Goal: Task Accomplishment & Management: Manage account settings

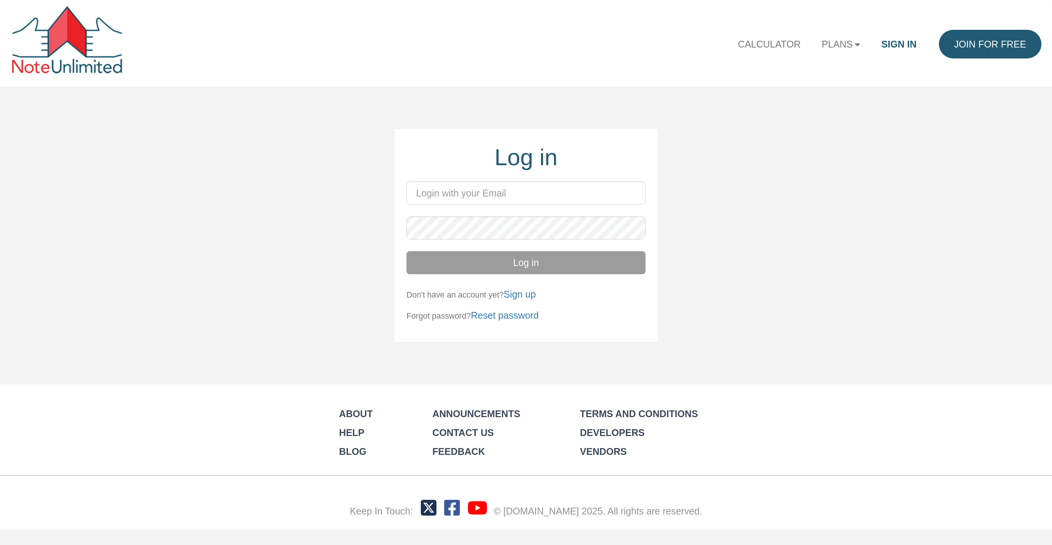
type input "[PERSON_NAME][EMAIL_ADDRESS][DOMAIN_NAME]"
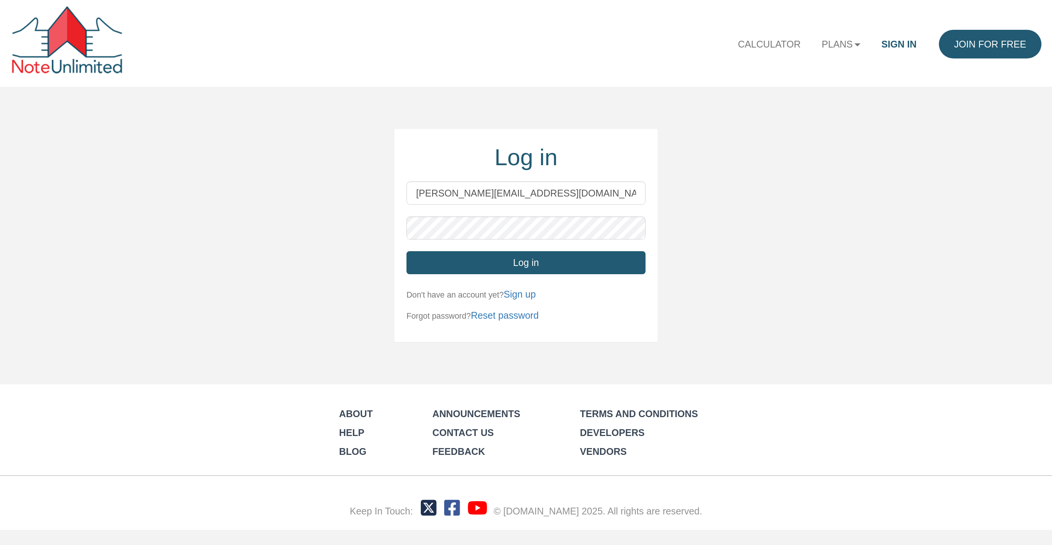
click at [528, 266] on button "Log in" at bounding box center [525, 262] width 239 height 23
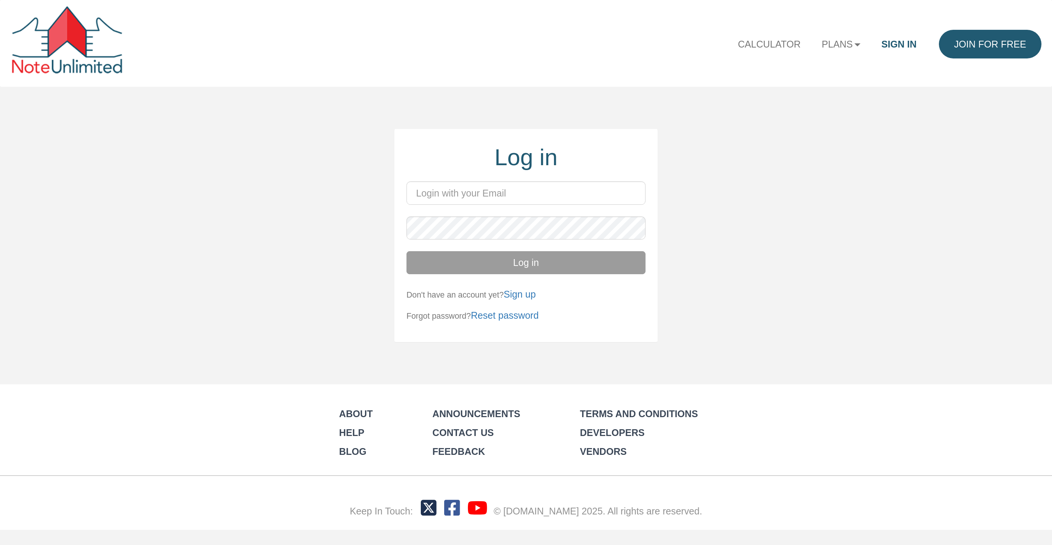
type input "[PERSON_NAME][EMAIL_ADDRESS][DOMAIN_NAME]"
click at [523, 265] on button "Log in" at bounding box center [525, 262] width 239 height 23
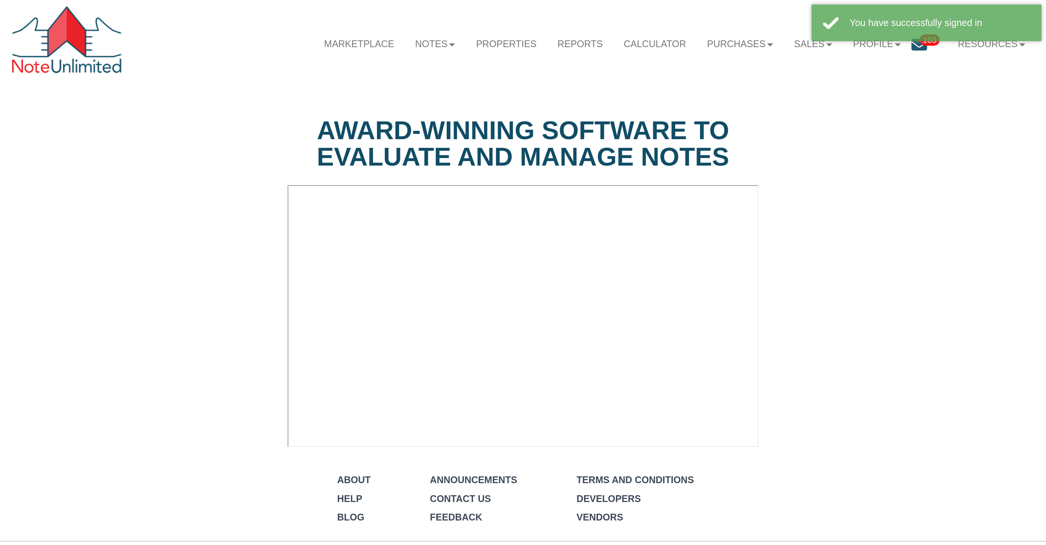
select select "string:Introduction to new features"
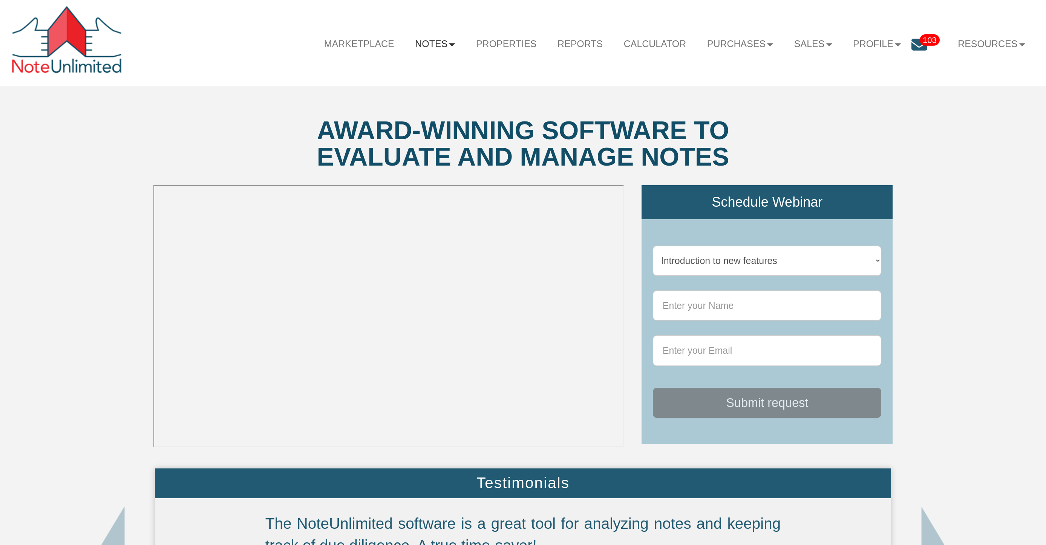
click at [449, 44] on b at bounding box center [452, 44] width 6 height 3
click at [397, 74] on link "Dashboard" at bounding box center [405, 71] width 122 height 18
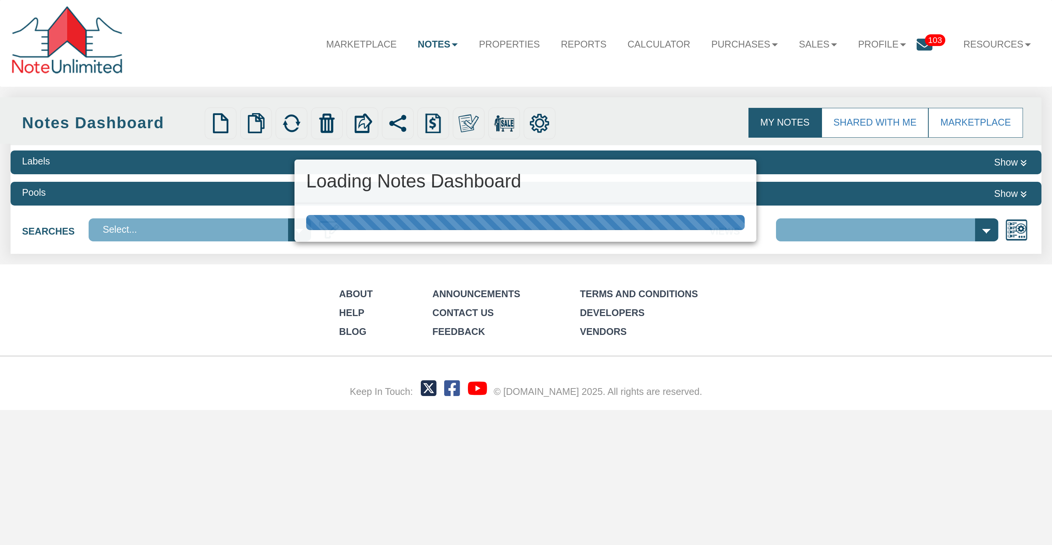
select select "3"
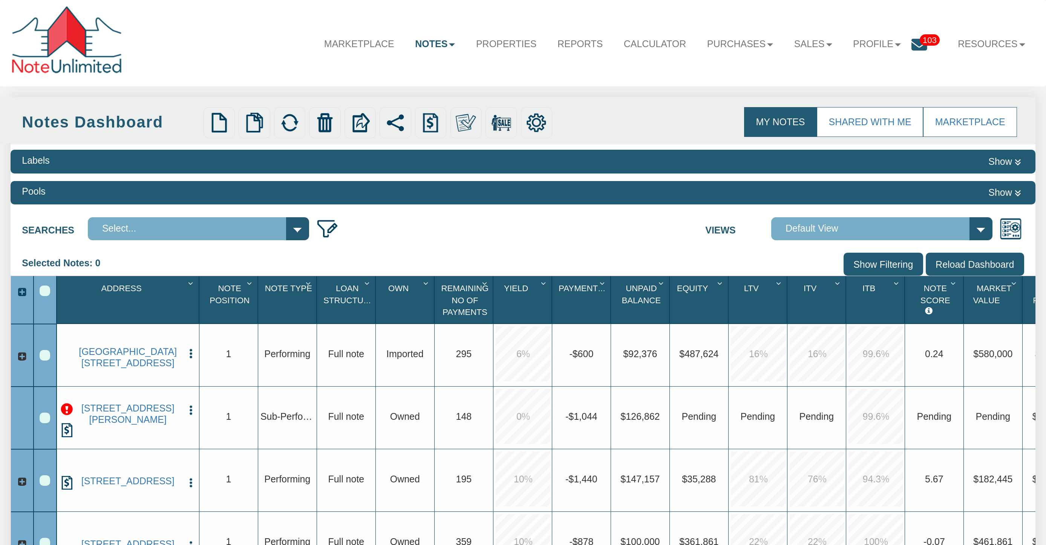
click at [192, 409] on img "button" at bounding box center [191, 410] width 12 height 12
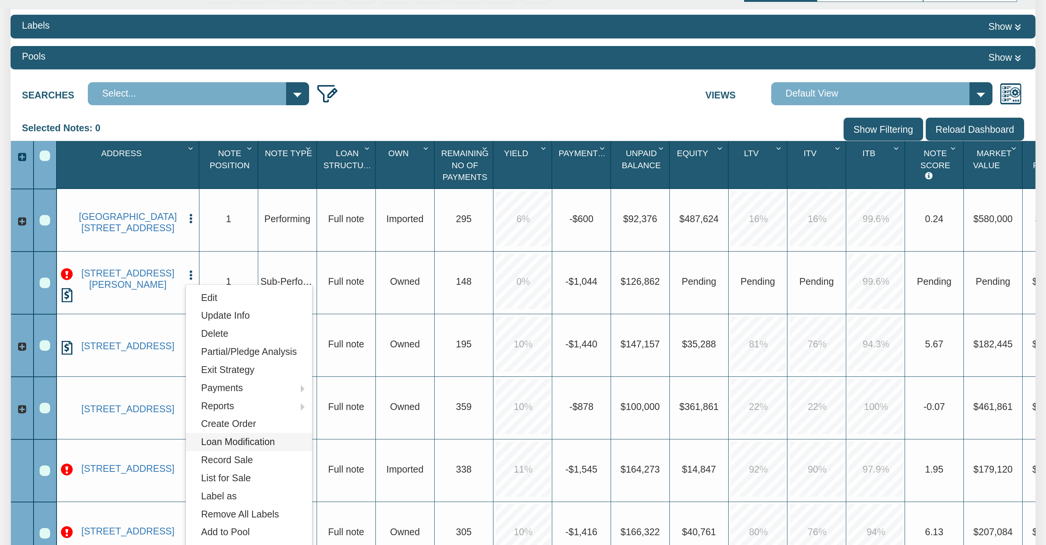
scroll to position [136, 0]
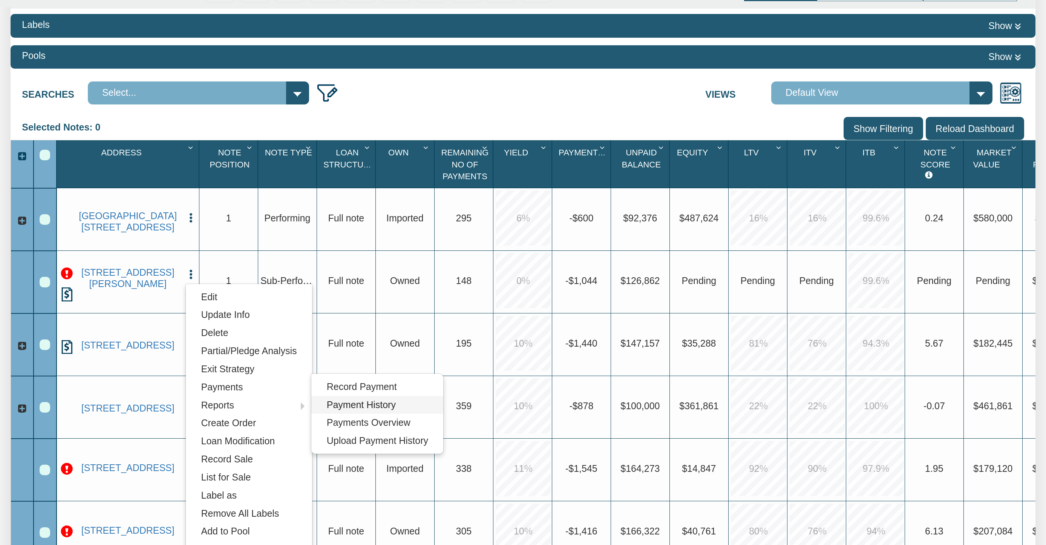
click at [334, 410] on link "Payment History" at bounding box center [377, 405] width 132 height 18
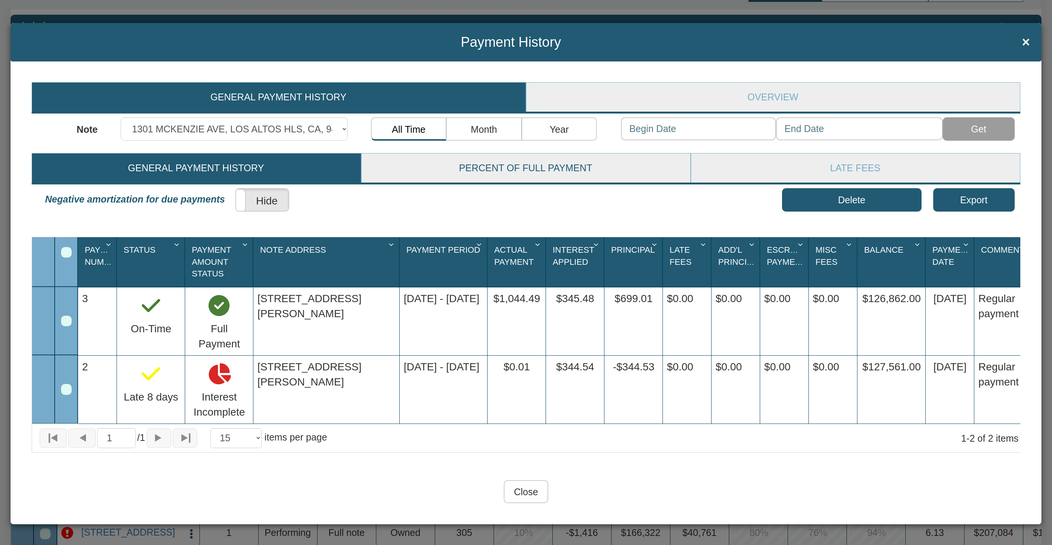
click at [552, 171] on link "Percent of Full Payment" at bounding box center [526, 167] width 328 height 29
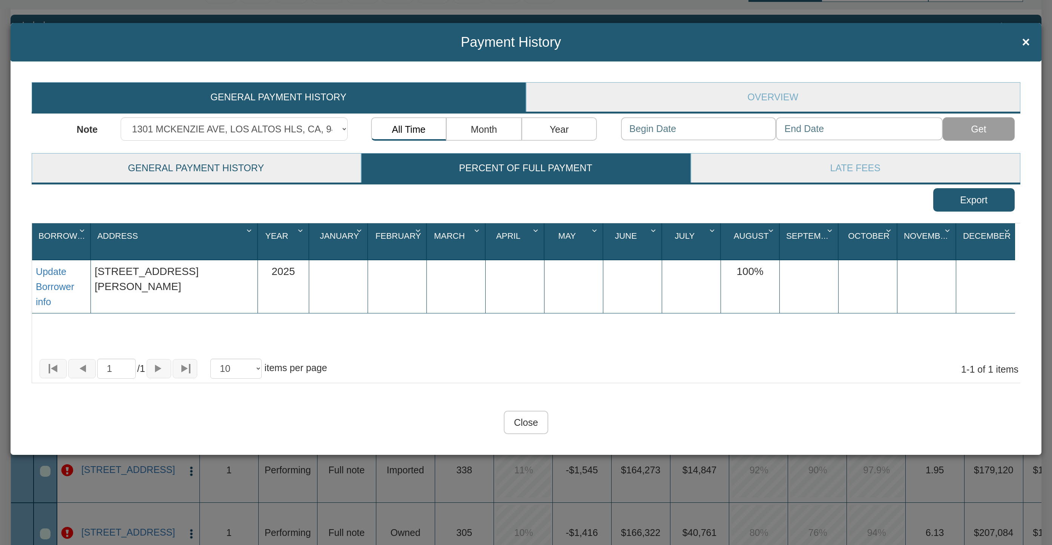
click at [228, 170] on link "General Payment History" at bounding box center [196, 167] width 328 height 29
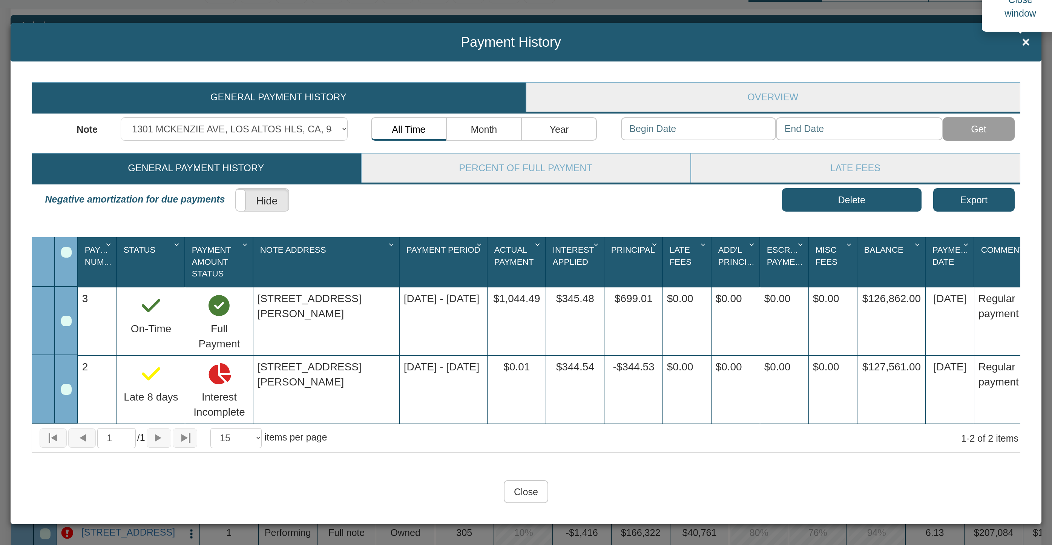
click at [1022, 41] on span "×" at bounding box center [1026, 42] width 8 height 15
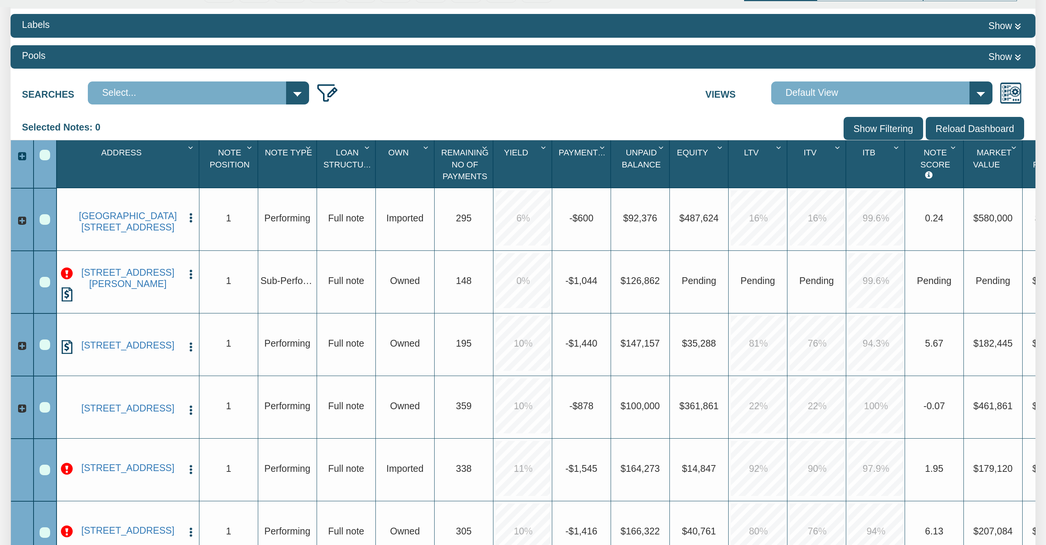
scroll to position [132, 0]
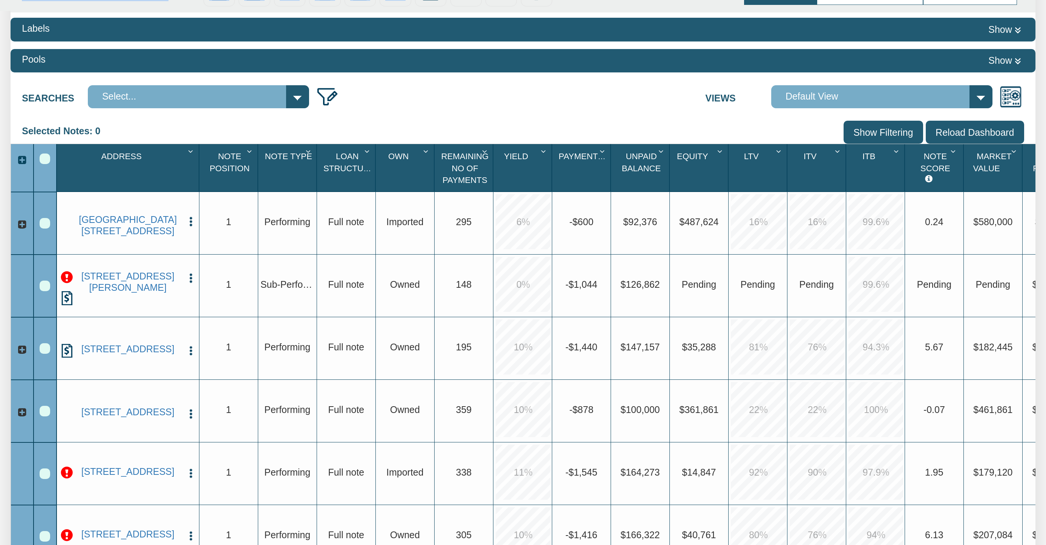
drag, startPoint x: 389, startPoint y: 1, endPoint x: 411, endPoint y: 11, distance: 23.1
click at [411, 11] on div "My Notes Shared with Me Marketplace Notes Dashboard Upload Notes Upload NODs Ve…" at bounding box center [524, 307] width 1026 height 685
click at [452, 93] on div "Searches Select... NOD Low ITV test01 Test-1 Address 209 S. Center Test-2 Addre…" at bounding box center [524, 94] width 1026 height 29
click at [46, 288] on div "Row 3, Row Selection Checkbox" at bounding box center [45, 286] width 11 height 11
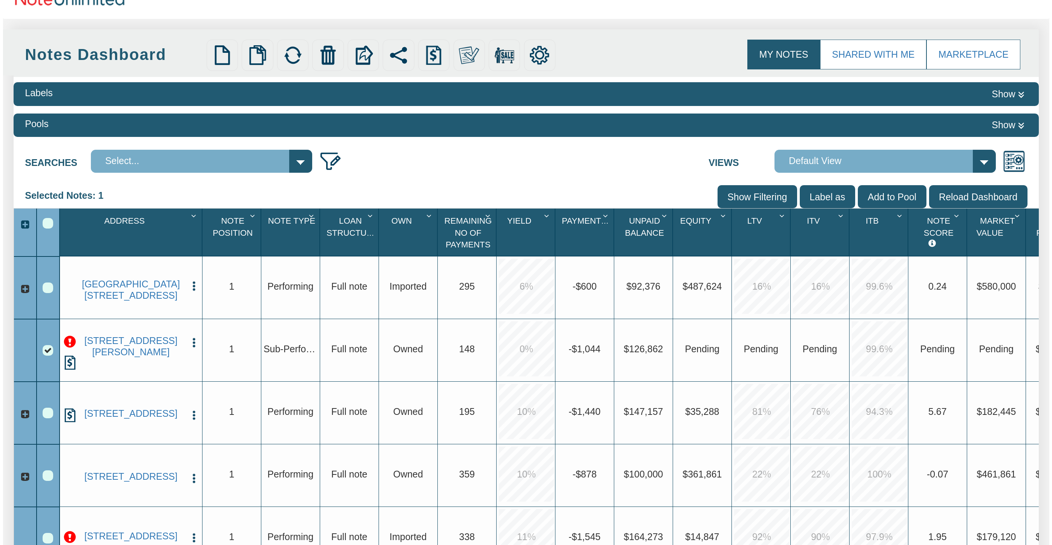
scroll to position [0, 0]
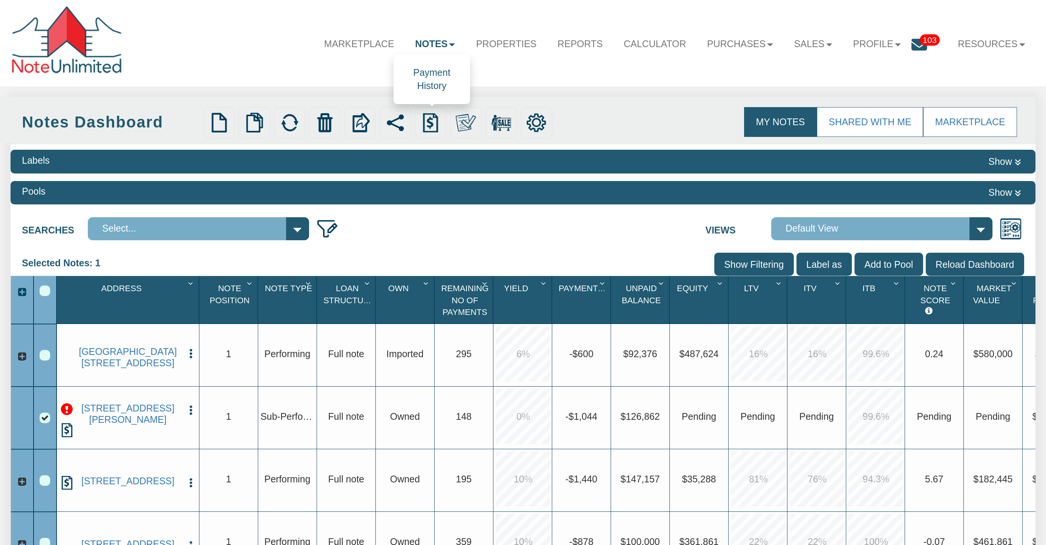
click at [434, 123] on img at bounding box center [431, 123] width 20 height 20
